Goal: Information Seeking & Learning: Find specific page/section

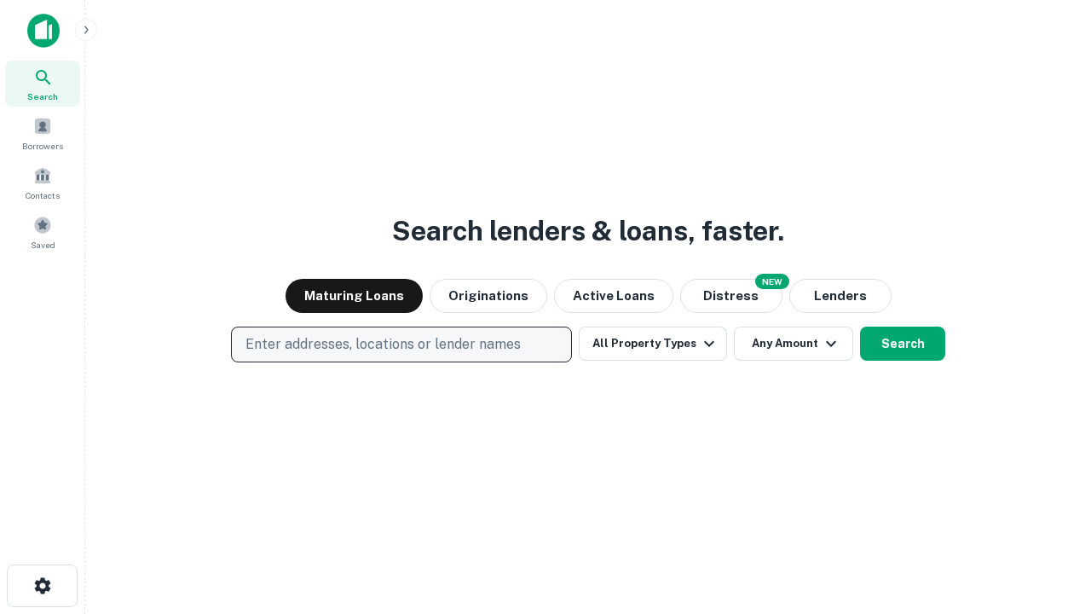
click at [401, 344] on p "Enter addresses, locations or lender names" at bounding box center [383, 344] width 275 height 20
type input "**********"
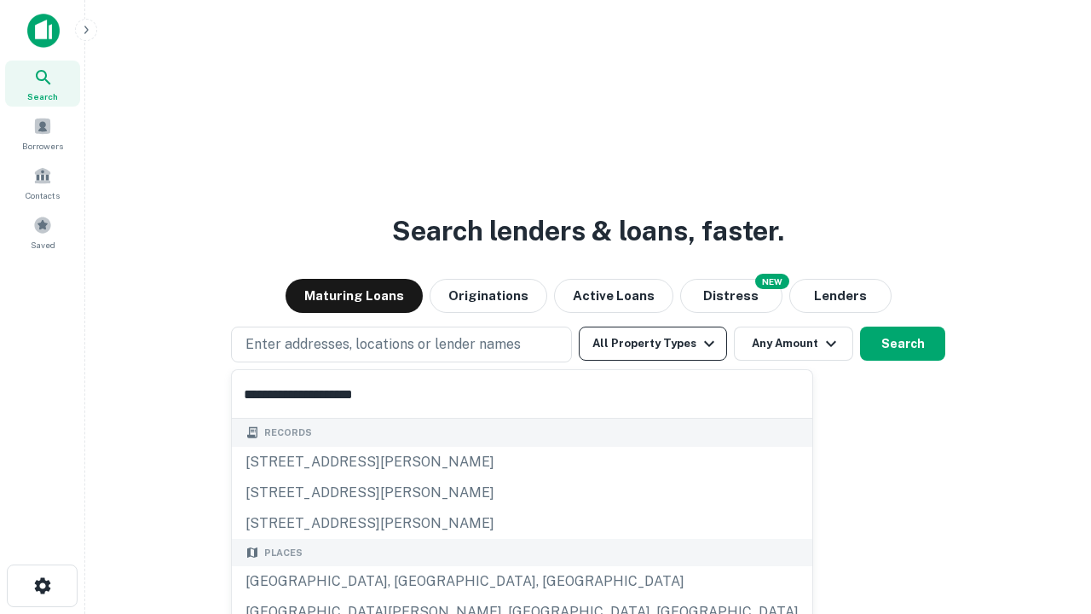
click at [408, 581] on div "[GEOGRAPHIC_DATA], [GEOGRAPHIC_DATA], [GEOGRAPHIC_DATA]" at bounding box center [522, 581] width 581 height 31
click at [653, 344] on button "All Property Types" at bounding box center [653, 344] width 148 height 34
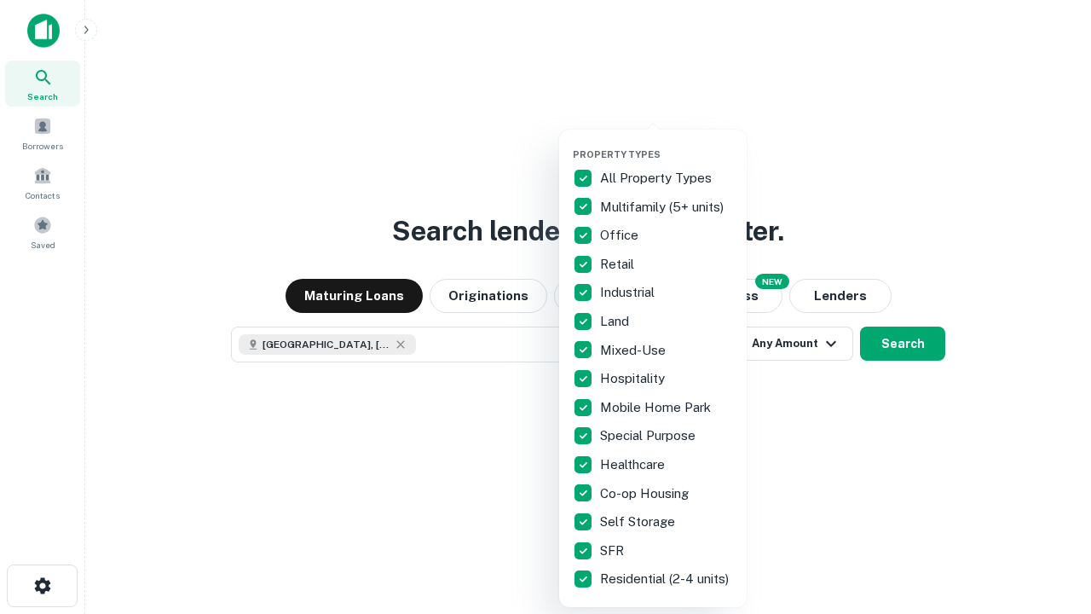
click at [667, 143] on button "button" at bounding box center [667, 143] width 188 height 1
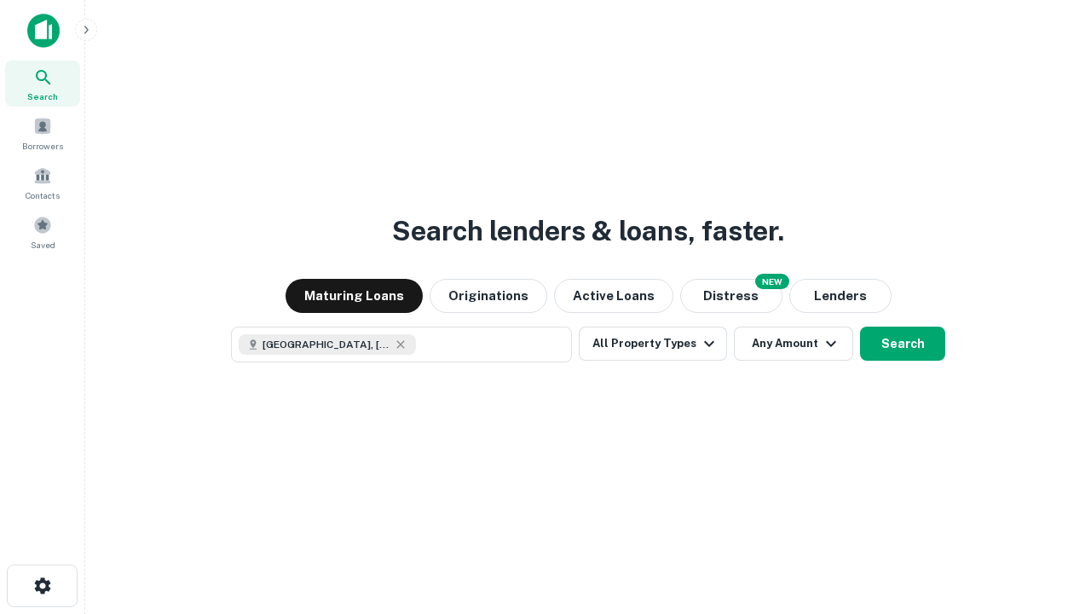
scroll to position [27, 0]
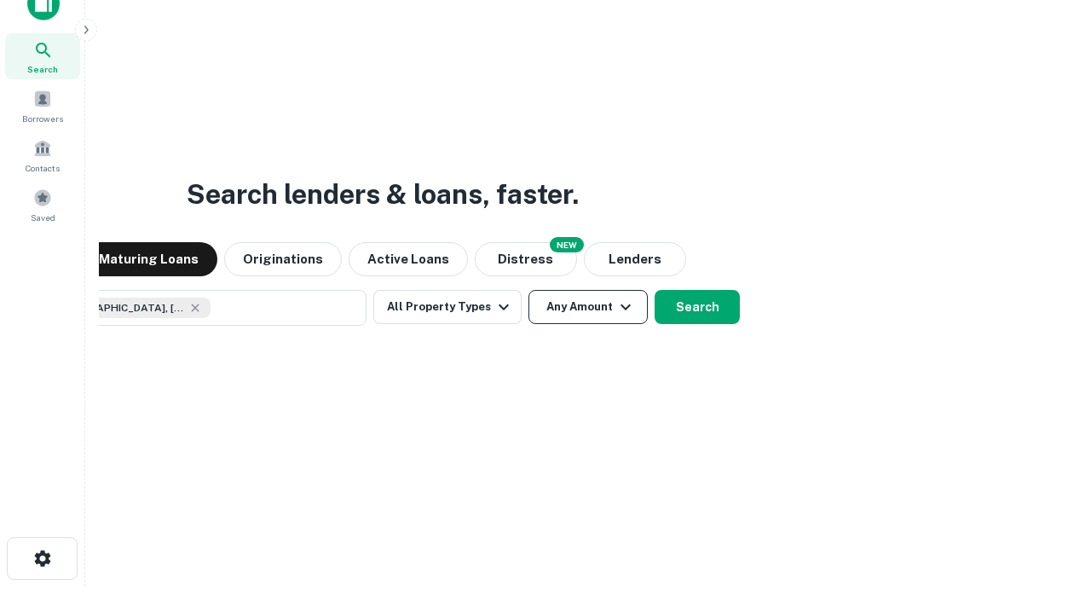
click at [529, 290] on button "Any Amount" at bounding box center [588, 307] width 119 height 34
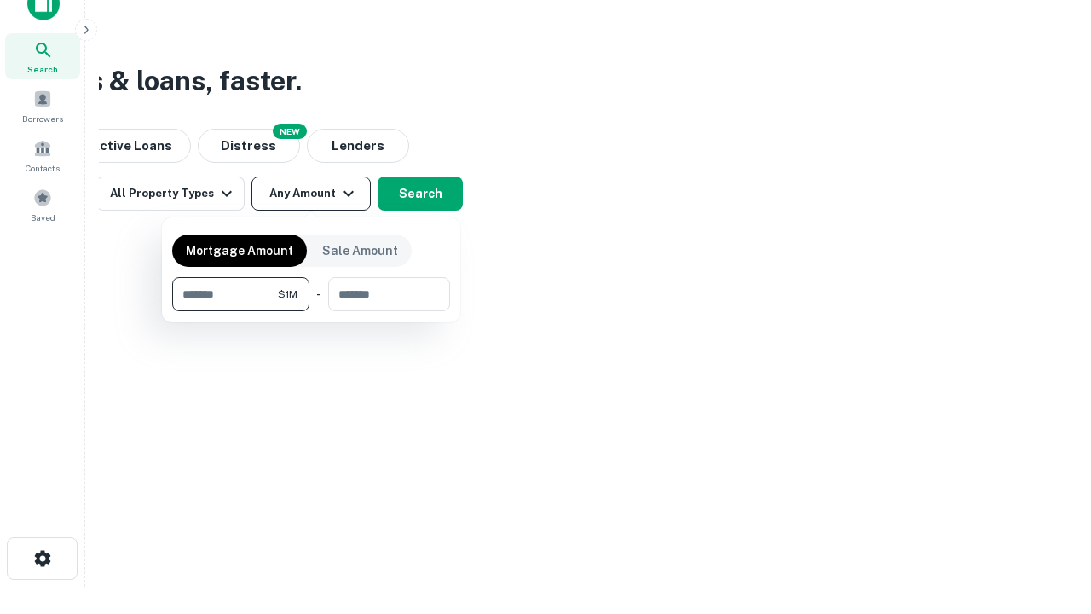
type input "*******"
click at [311, 311] on button "button" at bounding box center [311, 311] width 278 height 1
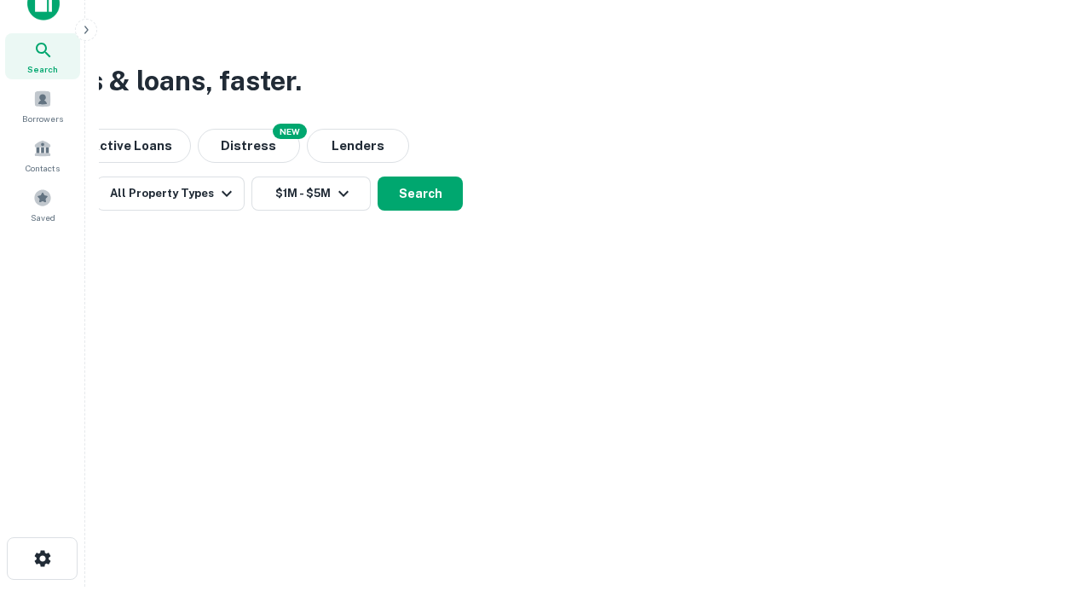
scroll to position [27, 0]
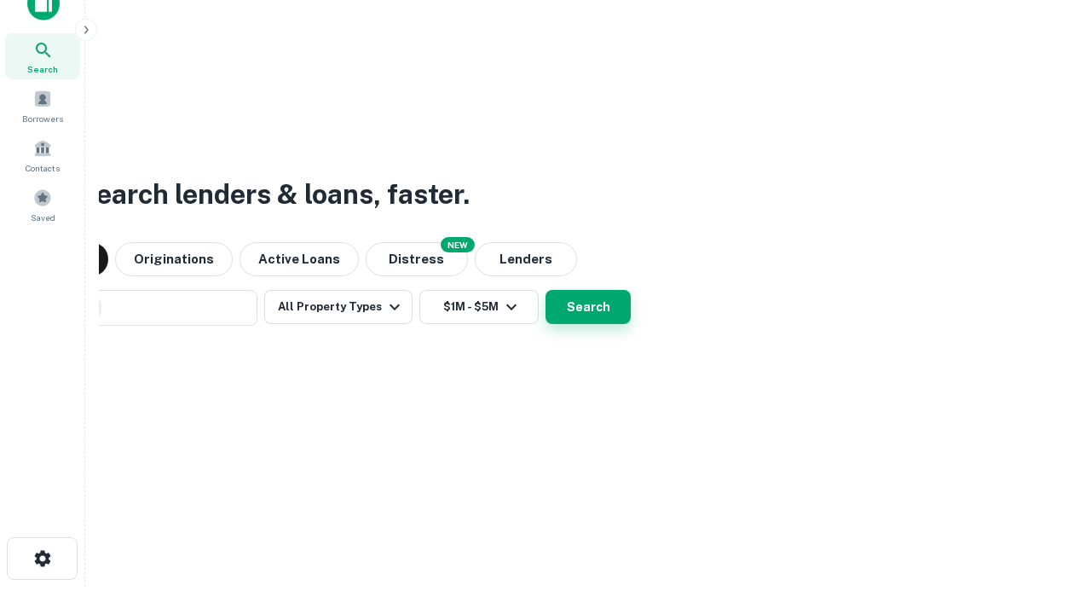
click at [546, 290] on button "Search" at bounding box center [588, 307] width 85 height 34
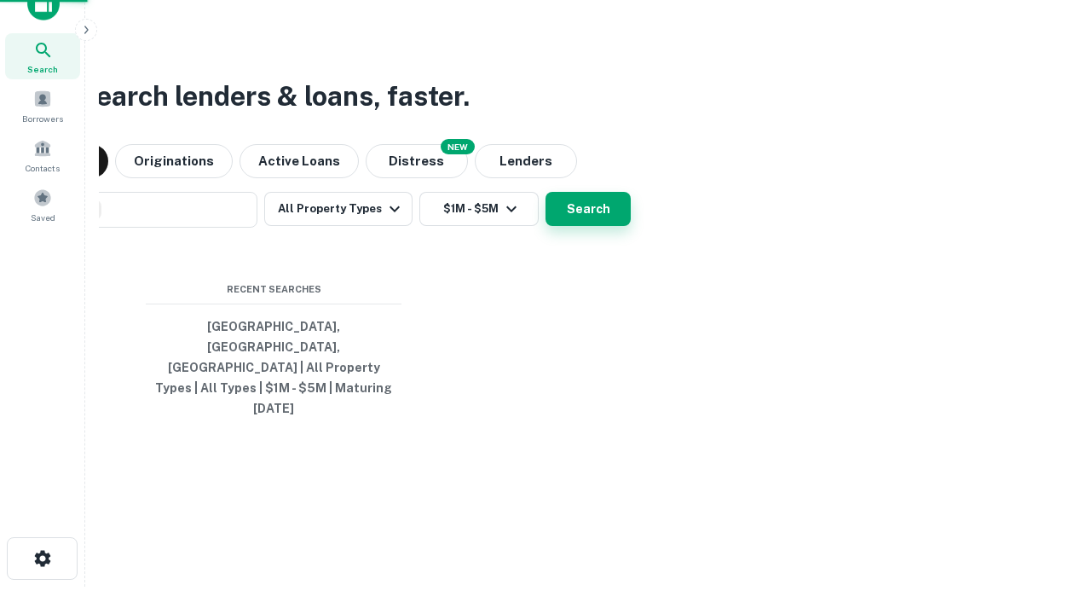
scroll to position [45, 483]
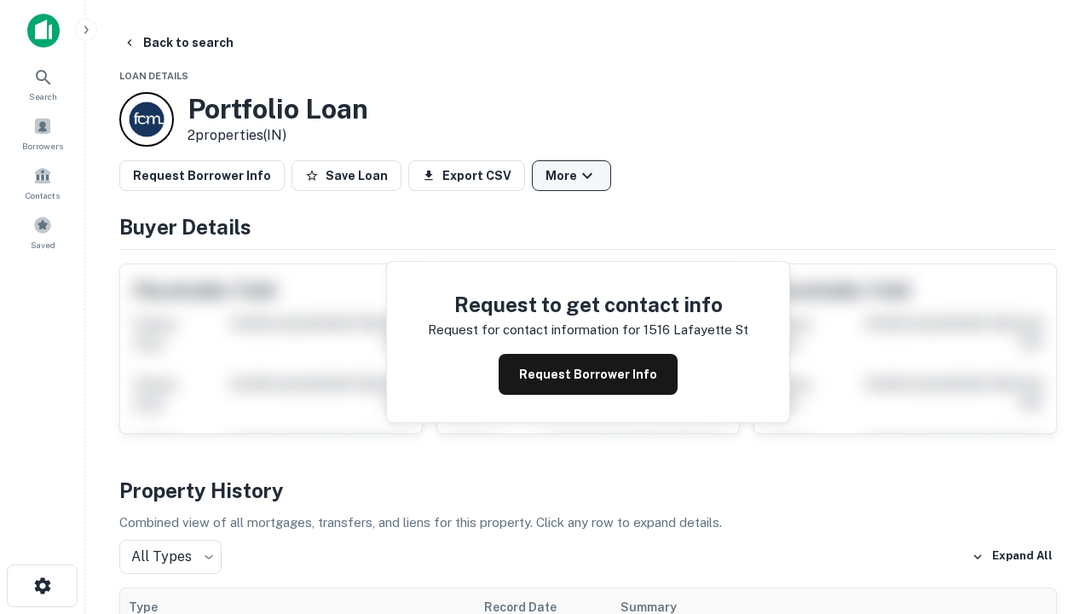
click at [571, 176] on button "More" at bounding box center [571, 175] width 79 height 31
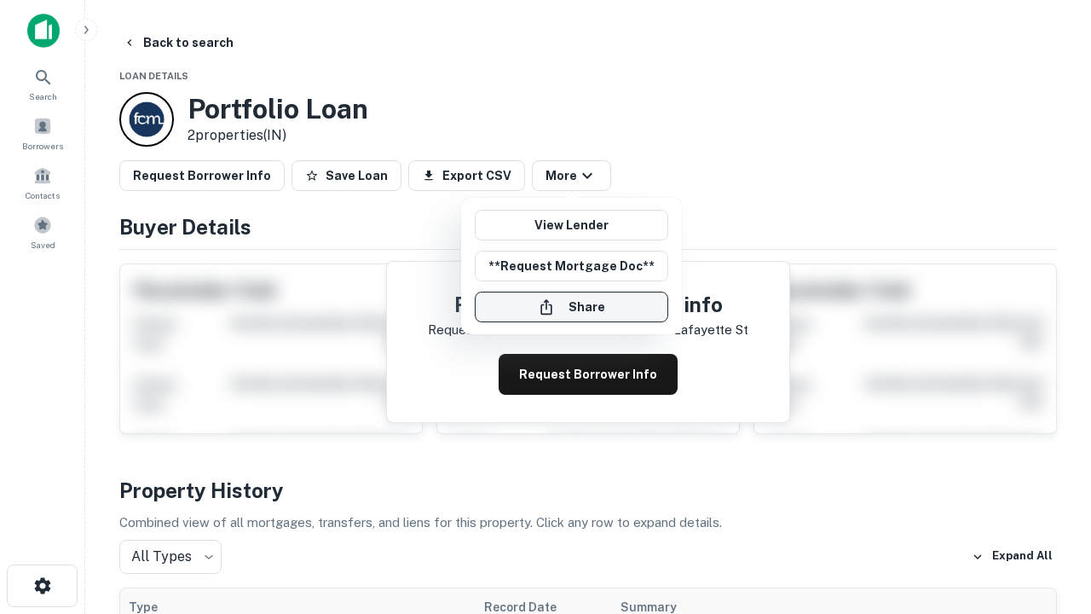
click at [571, 307] on button "Share" at bounding box center [572, 307] width 194 height 31
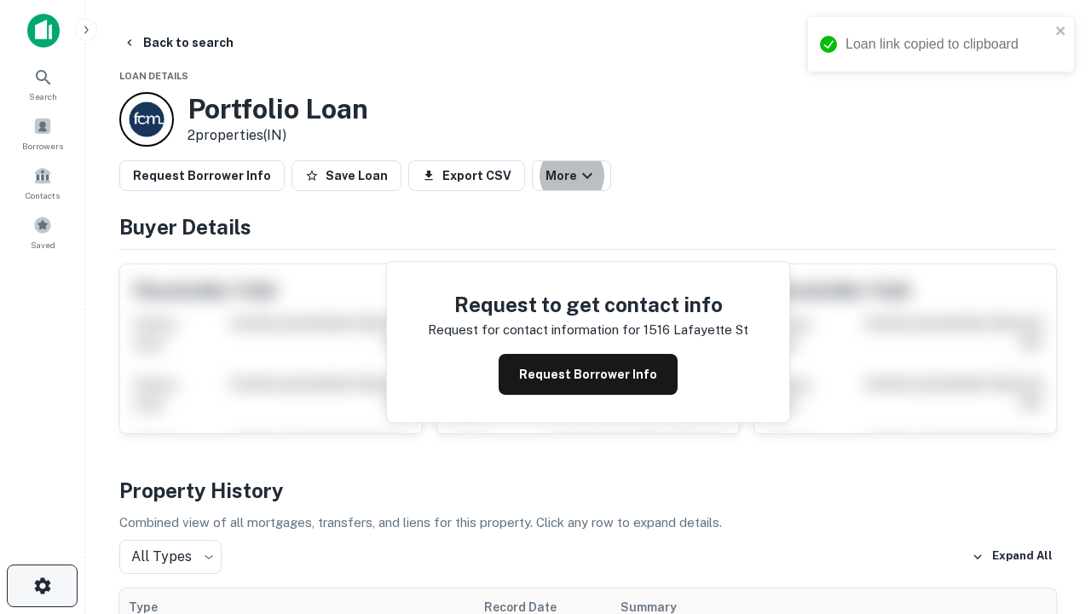
click at [42, 586] on icon "button" at bounding box center [42, 585] width 20 height 20
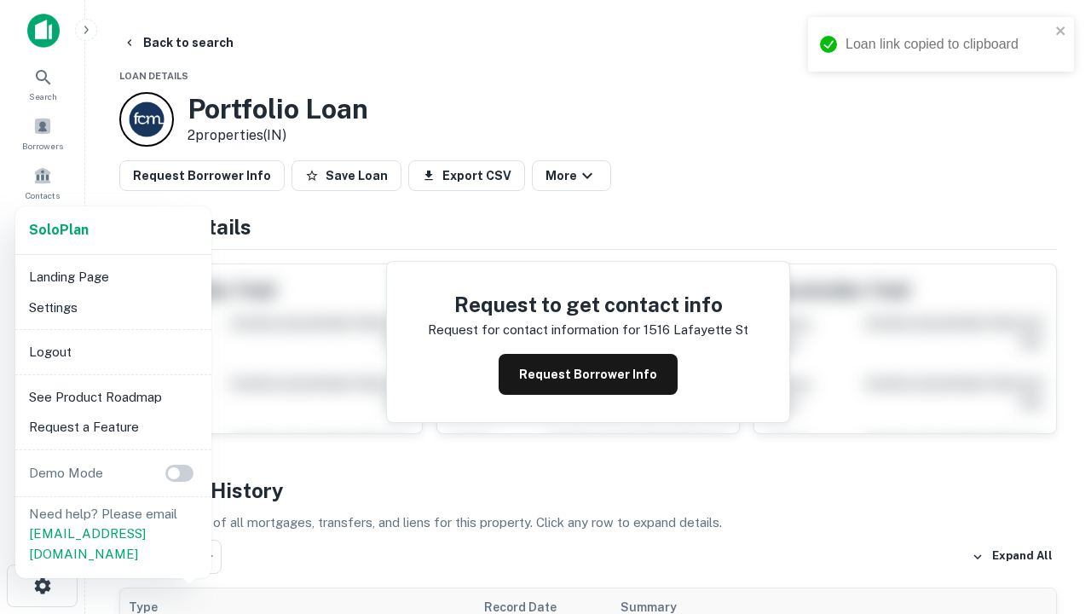
click at [113, 351] on li "Logout" at bounding box center [113, 352] width 182 height 31
